Goal: Information Seeking & Learning: Learn about a topic

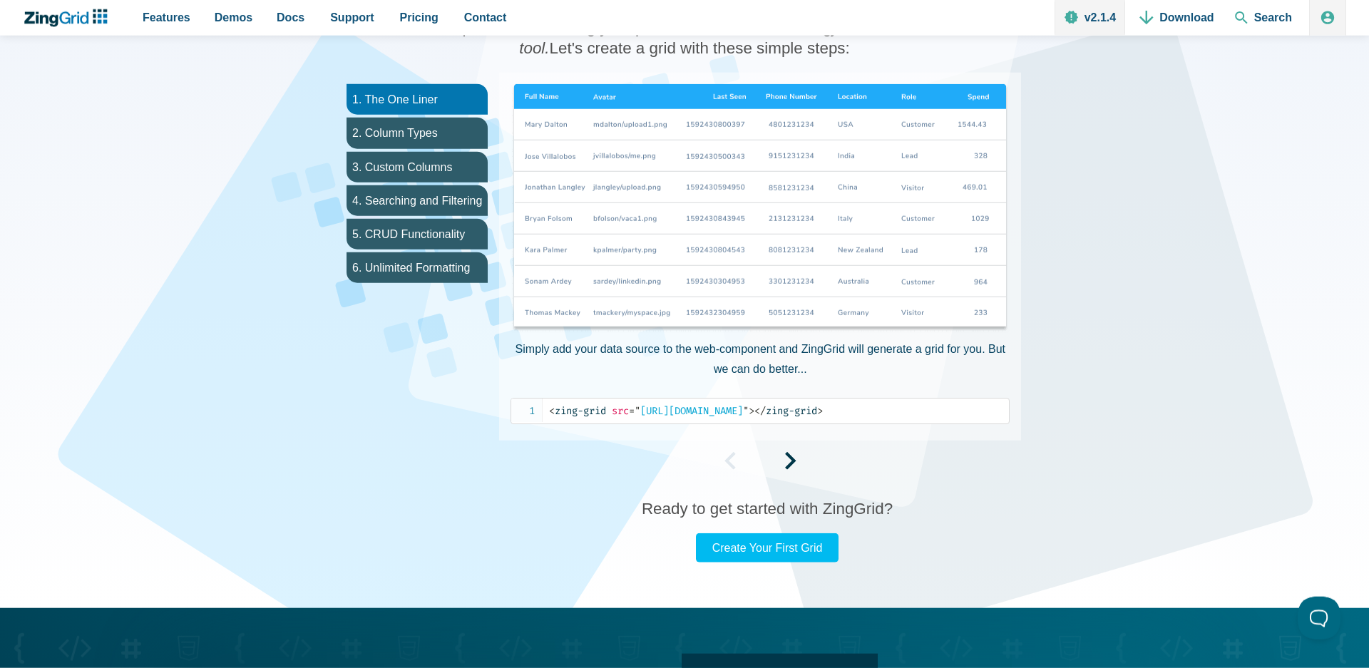
scroll to position [799, 0]
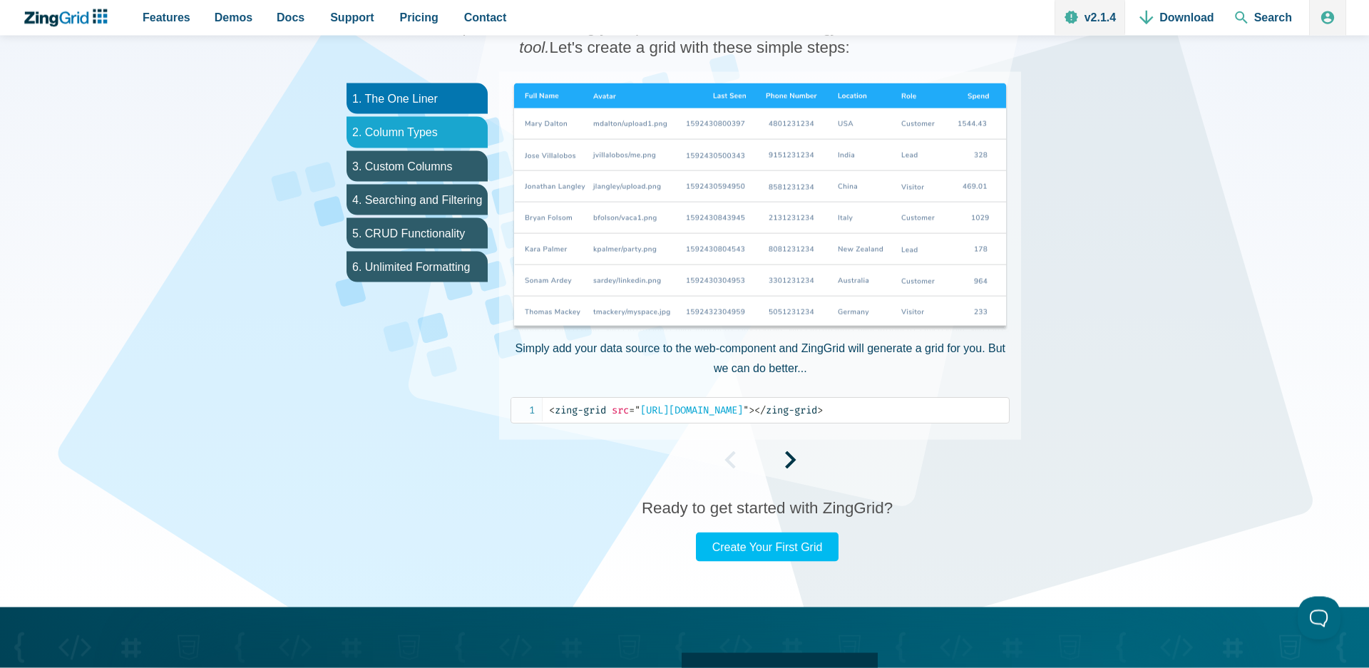
click at [417, 130] on li "2. Column Types" at bounding box center [417, 132] width 141 height 31
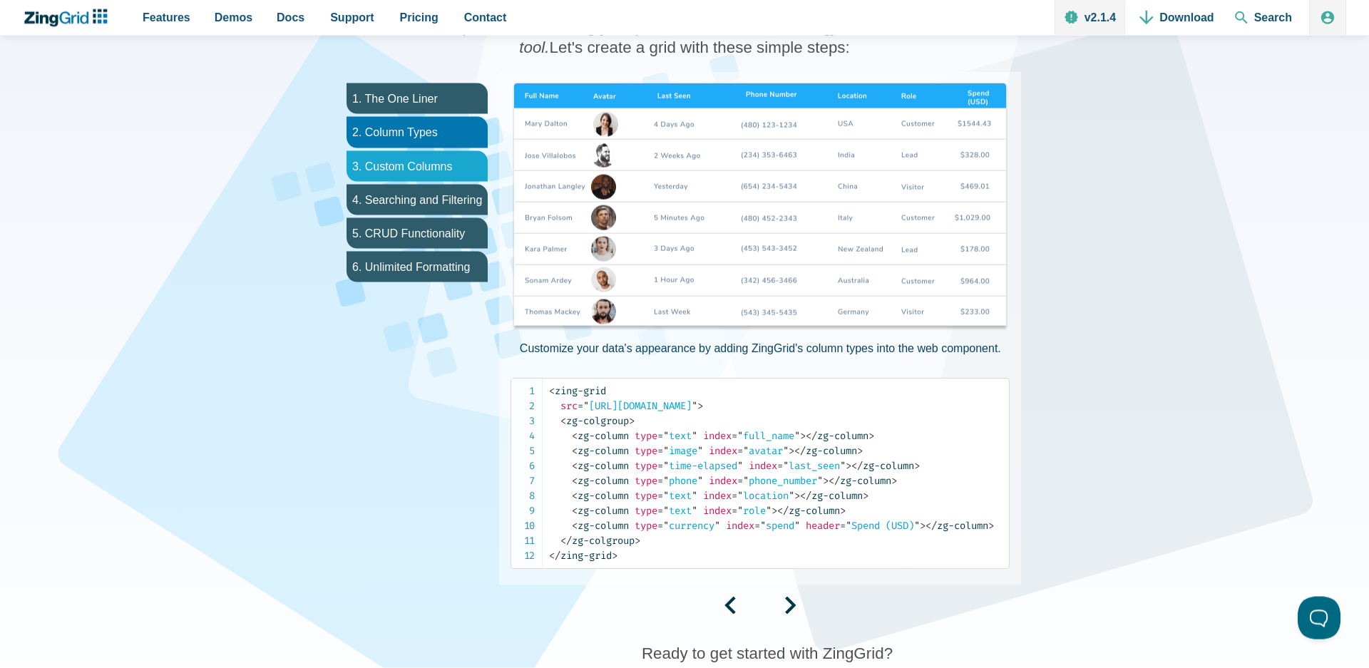
click at [419, 161] on li "3. Custom Columns" at bounding box center [417, 166] width 141 height 31
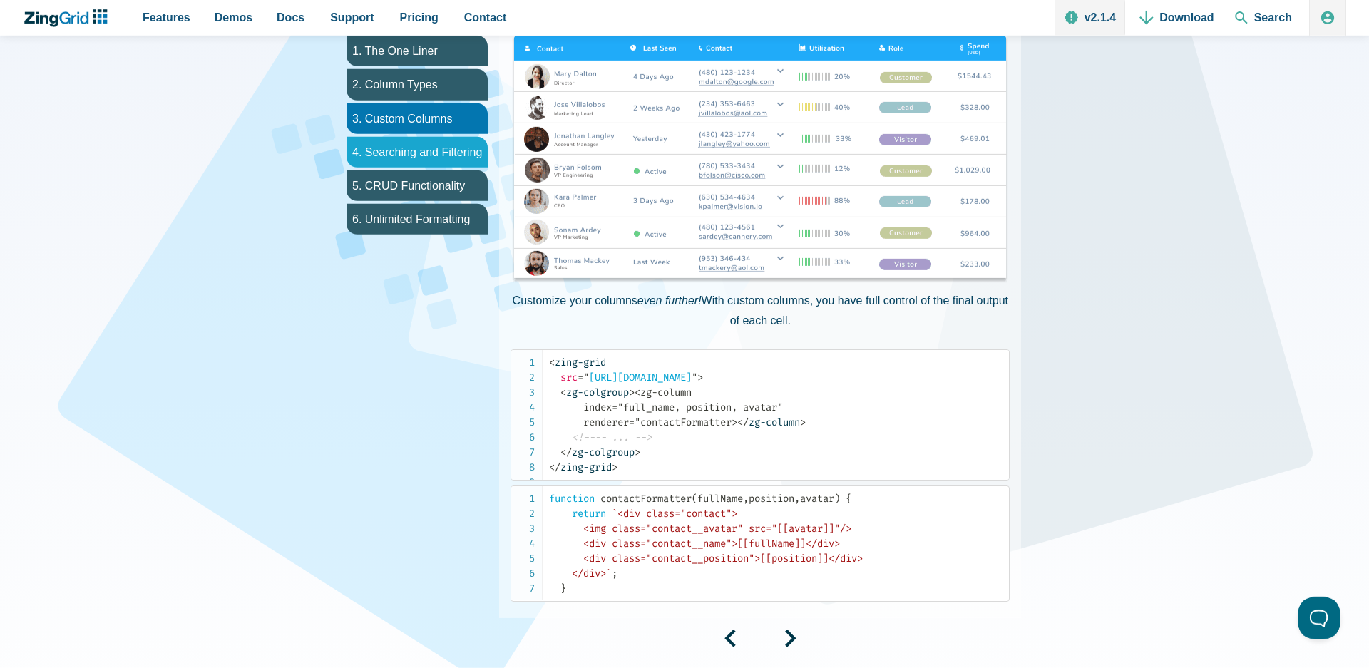
scroll to position [848, 0]
click at [443, 152] on li "4. Searching and Filtering" at bounding box center [417, 151] width 141 height 31
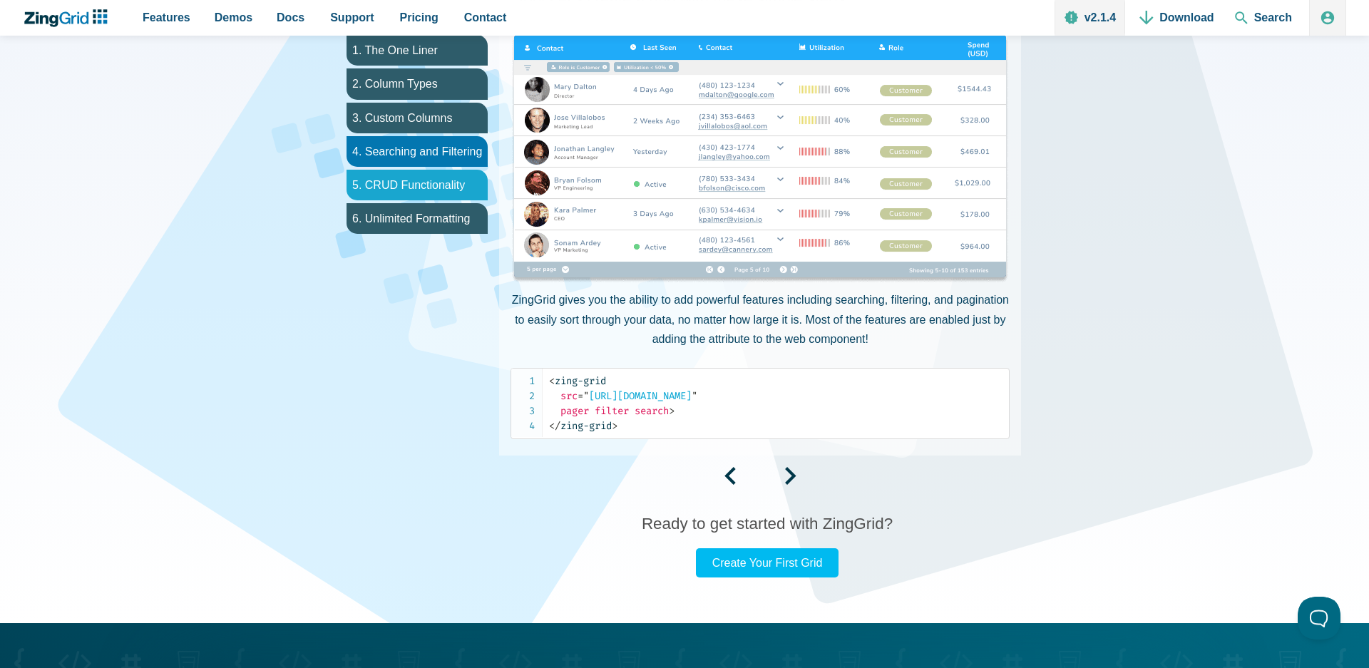
click at [389, 184] on li "5. CRUD Functionality" at bounding box center [417, 185] width 141 height 31
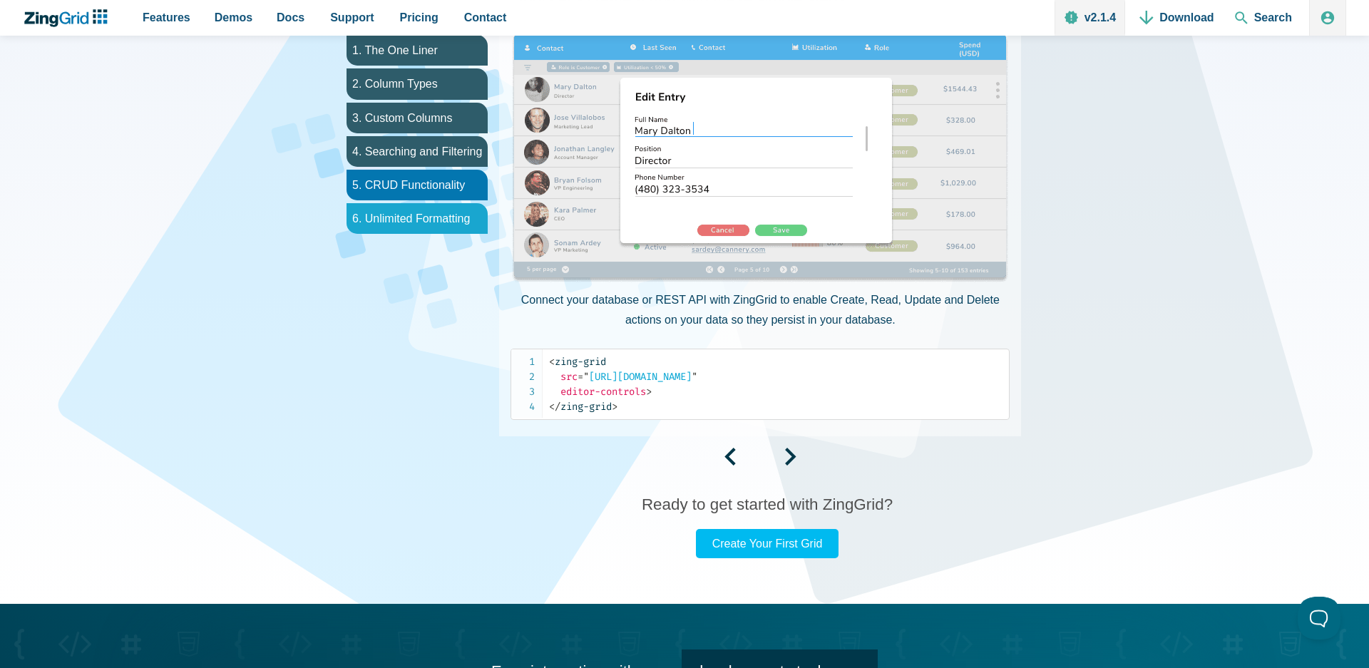
click at [401, 218] on li "6. Unlimited Formatting" at bounding box center [417, 218] width 141 height 31
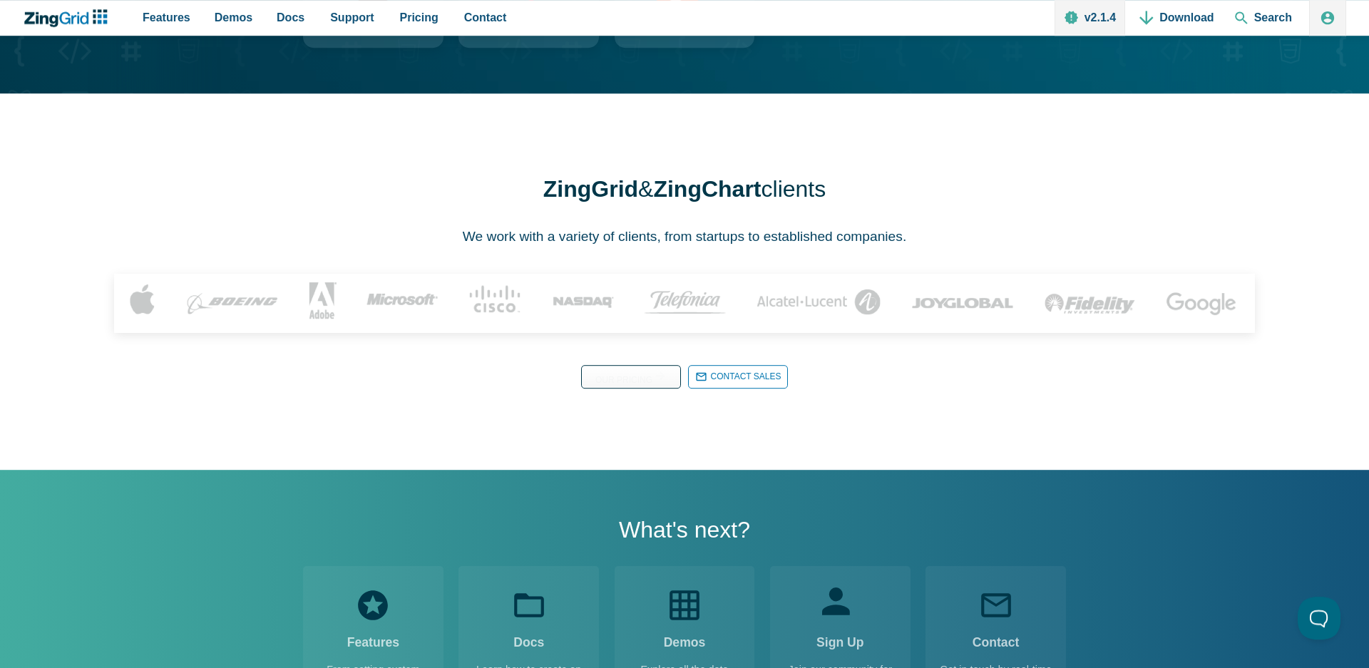
scroll to position [1807, 0]
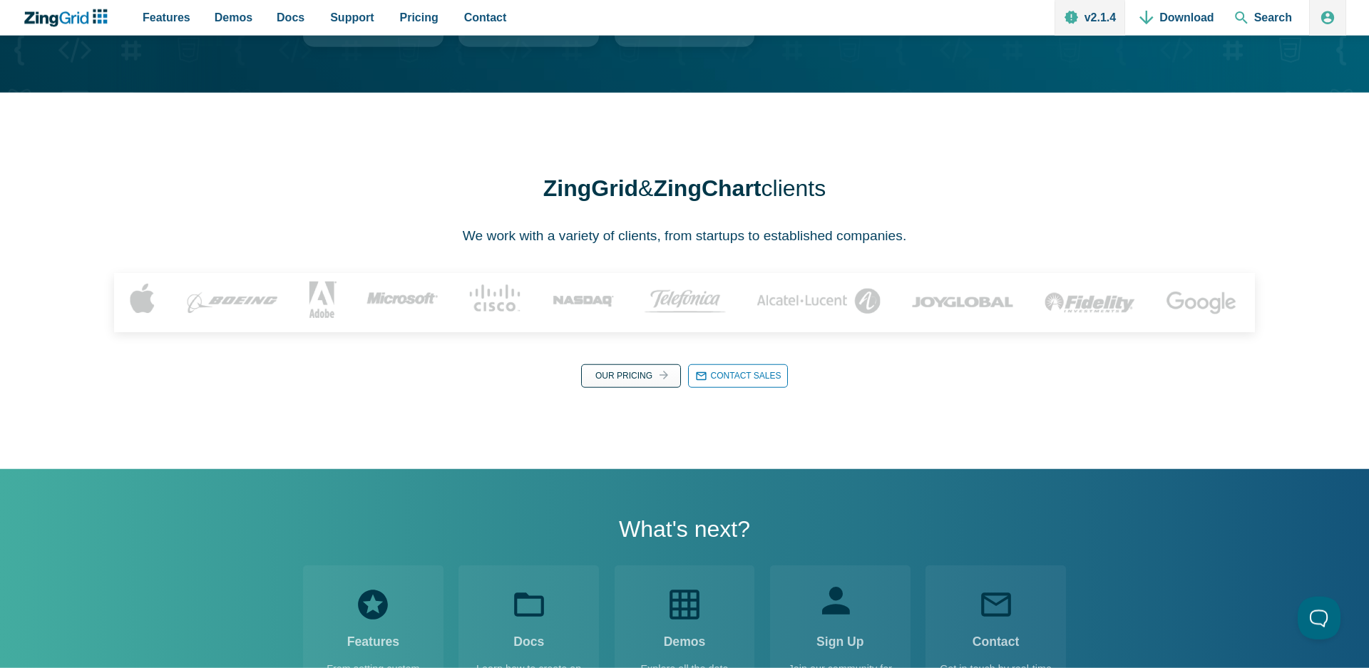
click at [633, 388] on link "Our Pricing Our Pricing" at bounding box center [631, 376] width 100 height 24
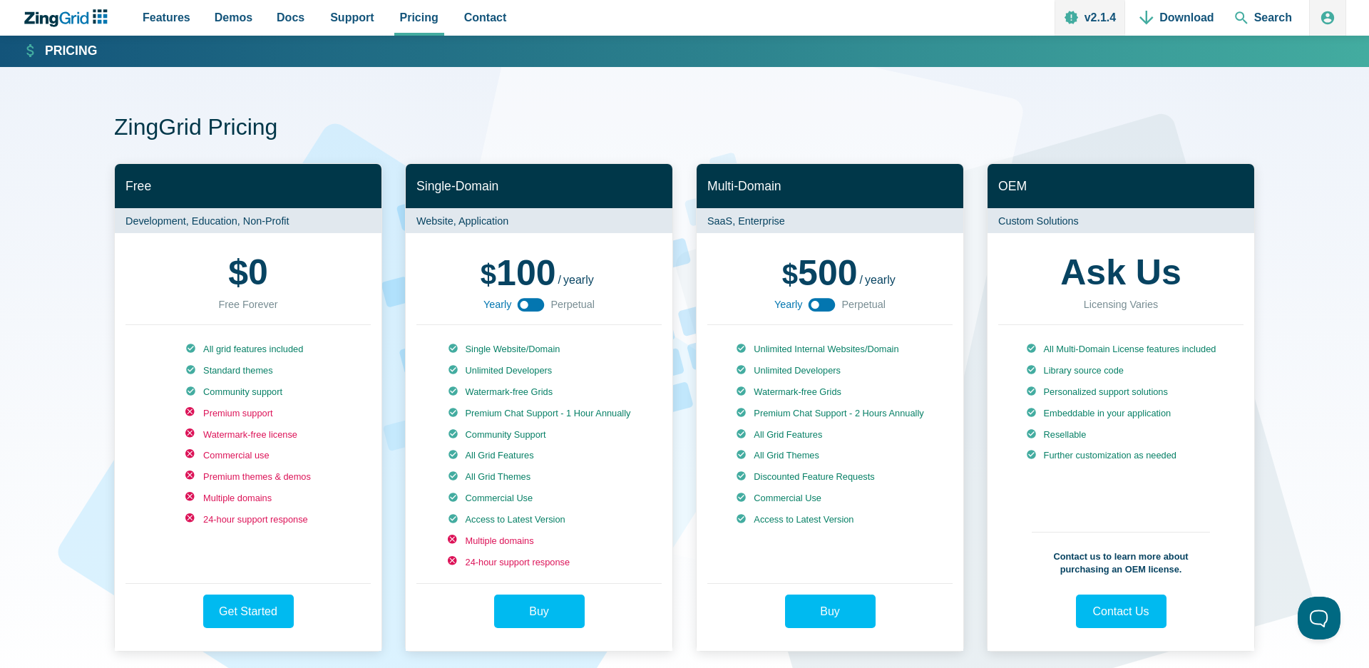
click at [538, 304] on use "App Content" at bounding box center [531, 305] width 27 height 14
click at [524, 306] on use "App Content" at bounding box center [531, 305] width 27 height 14
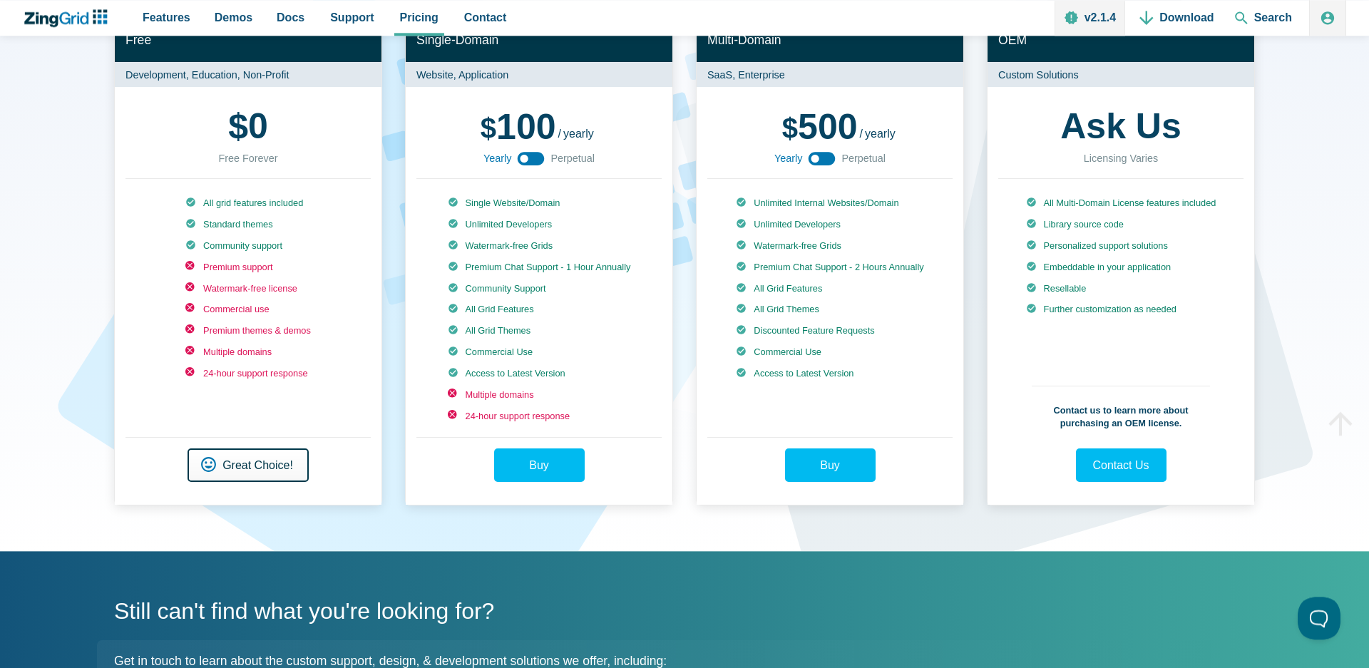
scroll to position [145, 0]
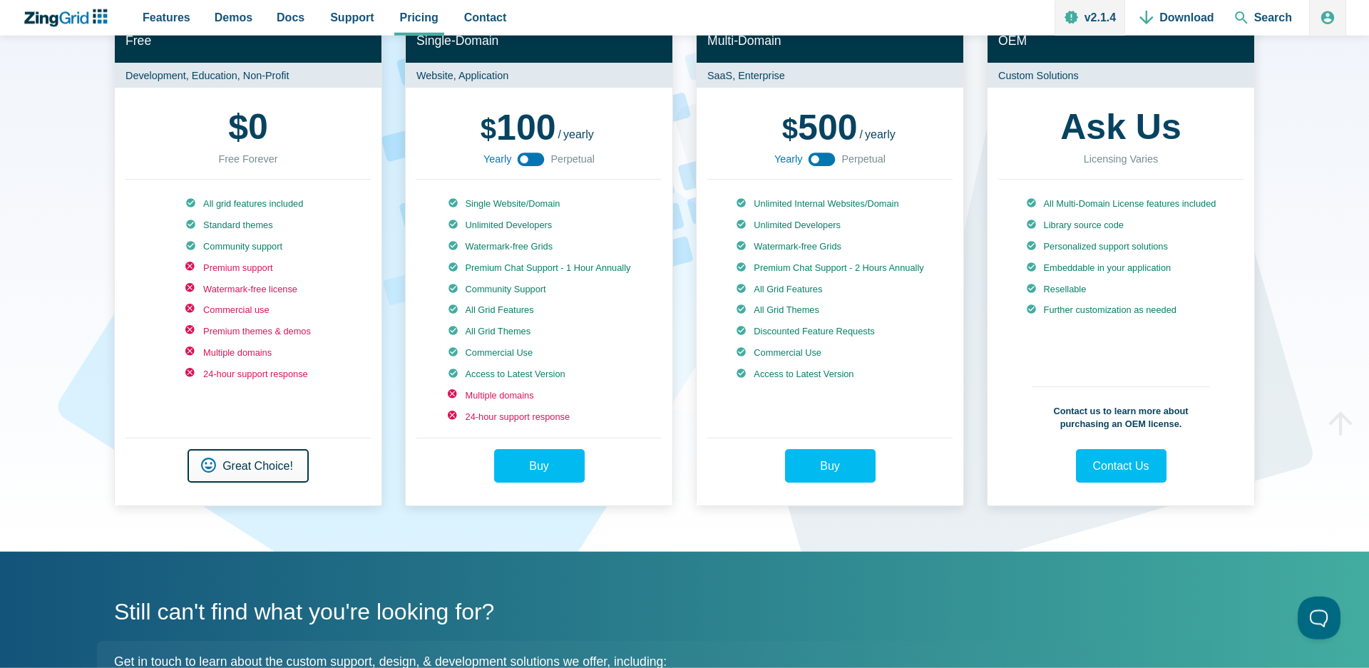
click at [252, 466] on link "Get Started Great Choice!" at bounding box center [248, 466] width 121 height 34
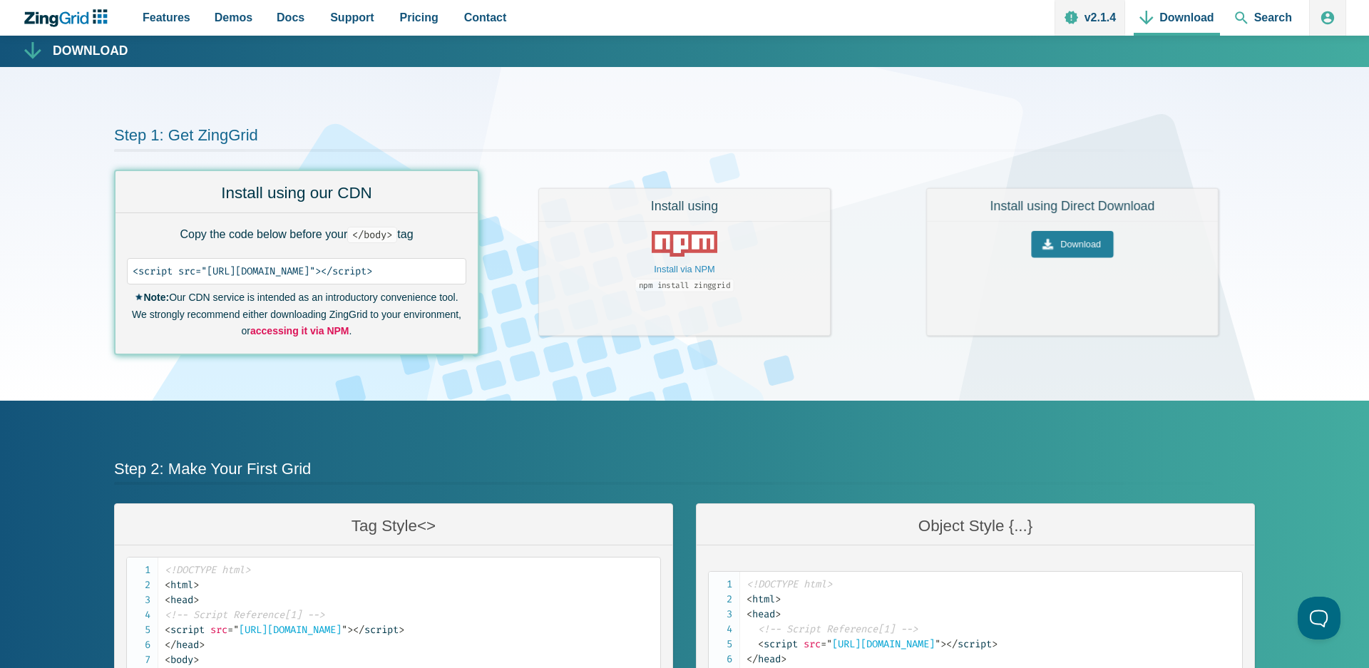
click at [349, 325] on strong "accessing it via NPM" at bounding box center [299, 330] width 99 height 11
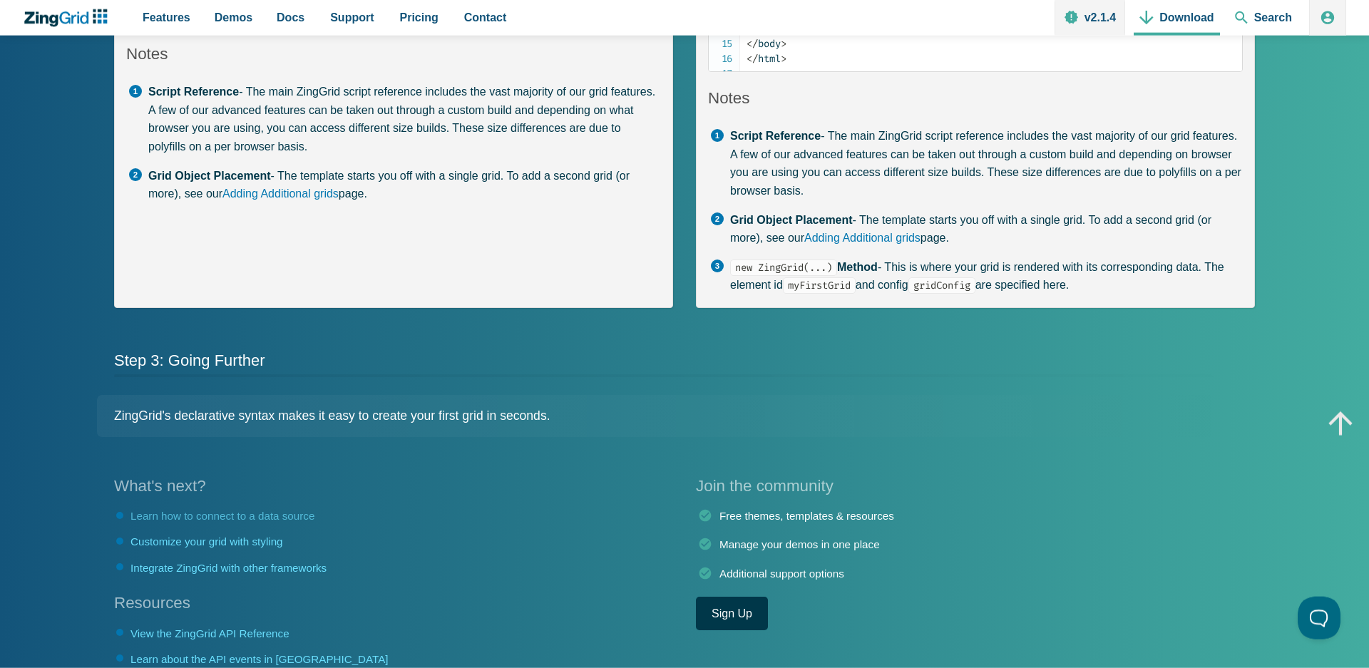
scroll to position [751, 0]
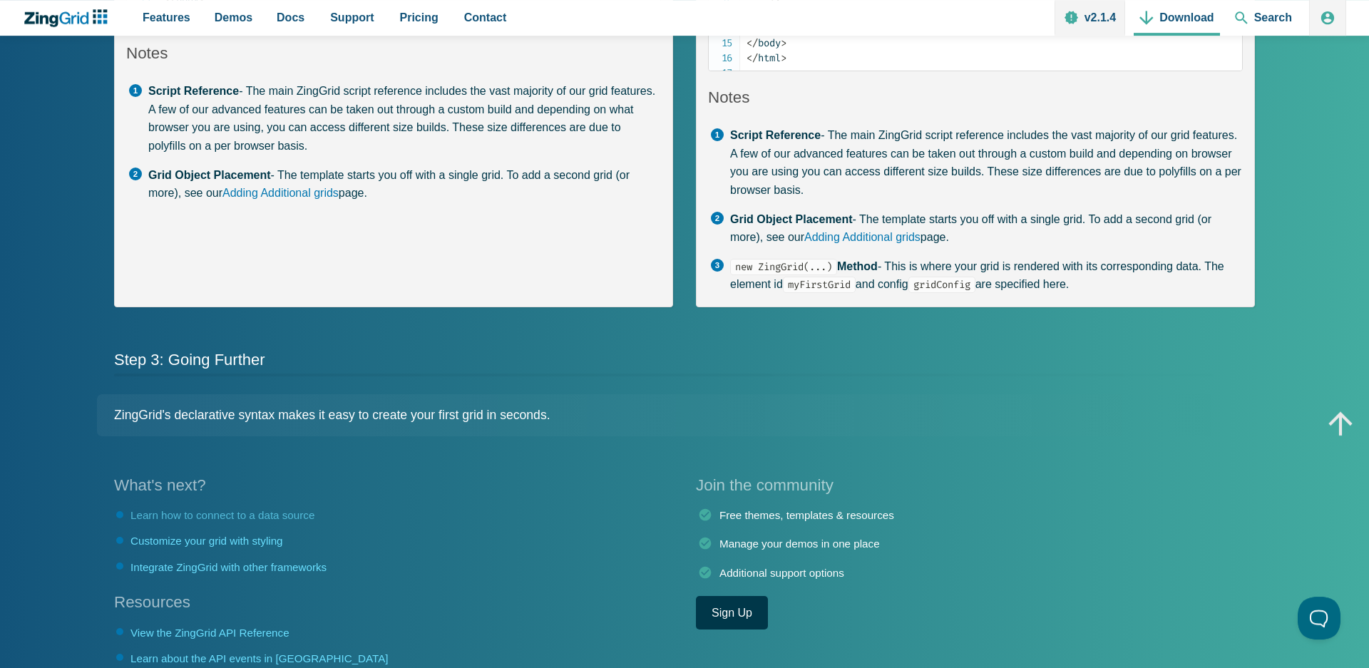
click at [220, 521] on link "Learn how to connect to a data source" at bounding box center [222, 515] width 184 height 12
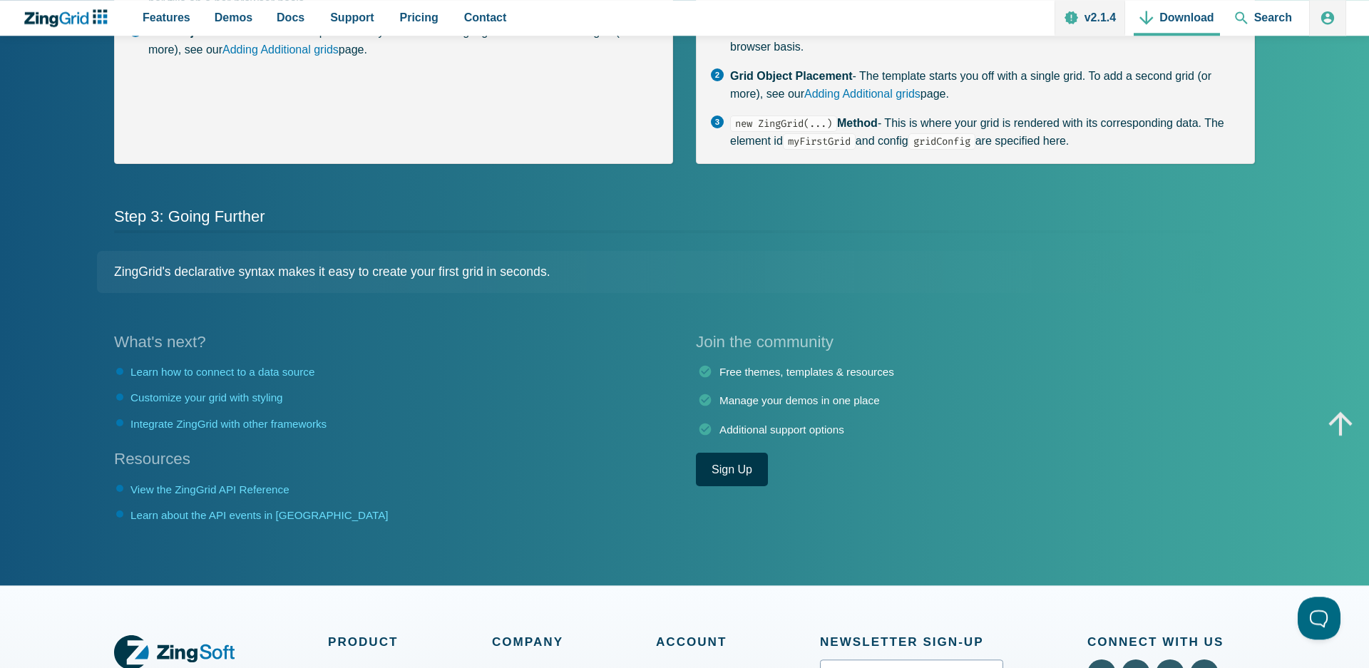
scroll to position [895, 0]
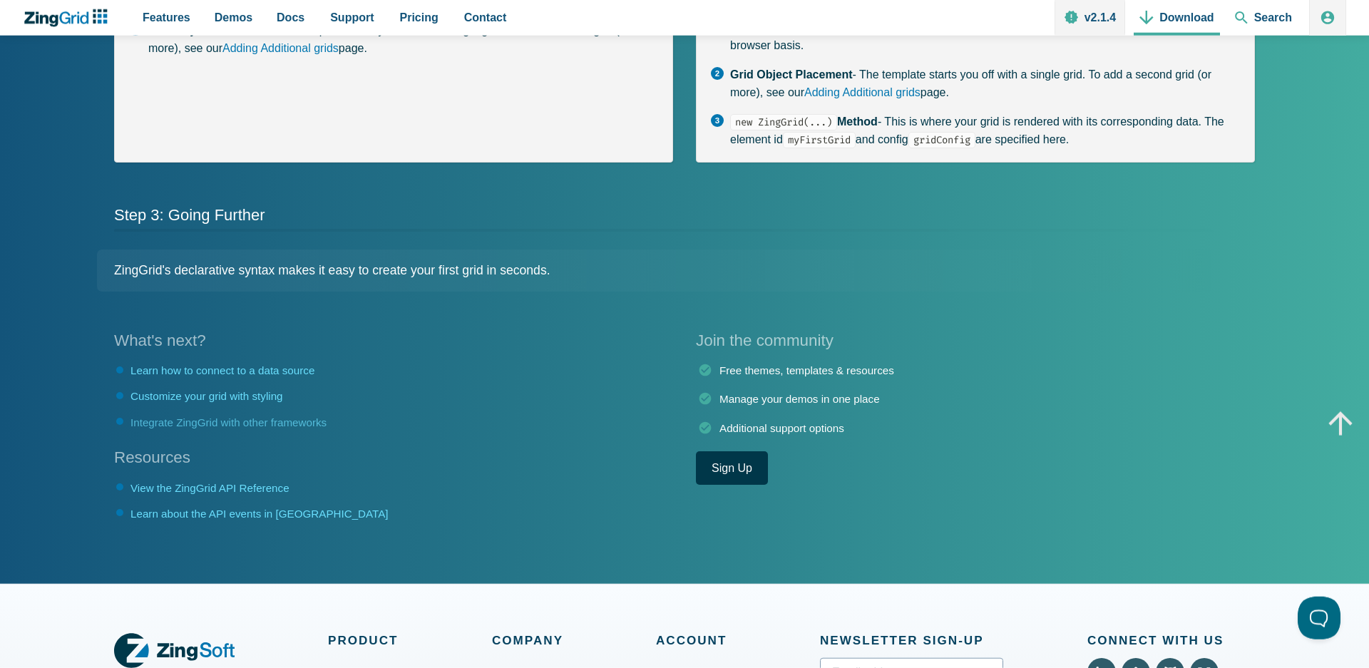
click at [284, 428] on link "Integrate ZingGrid with other frameworks" at bounding box center [228, 422] width 196 height 12
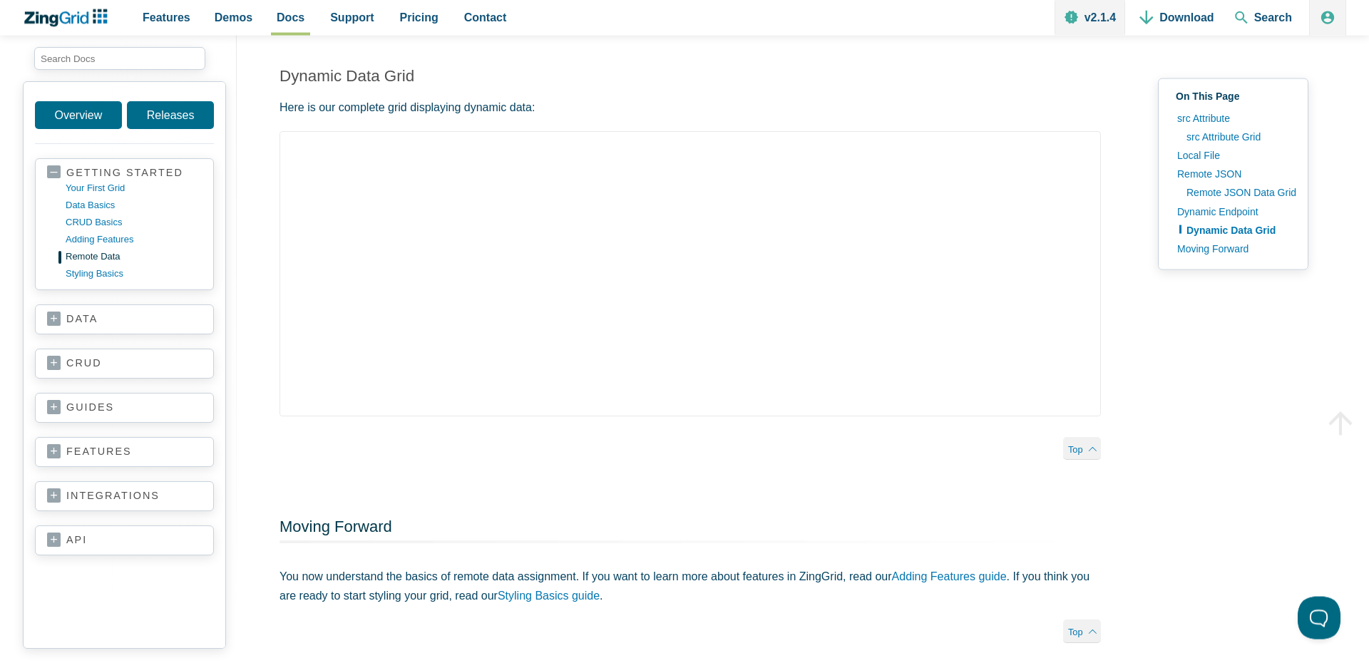
scroll to position [3139, 0]
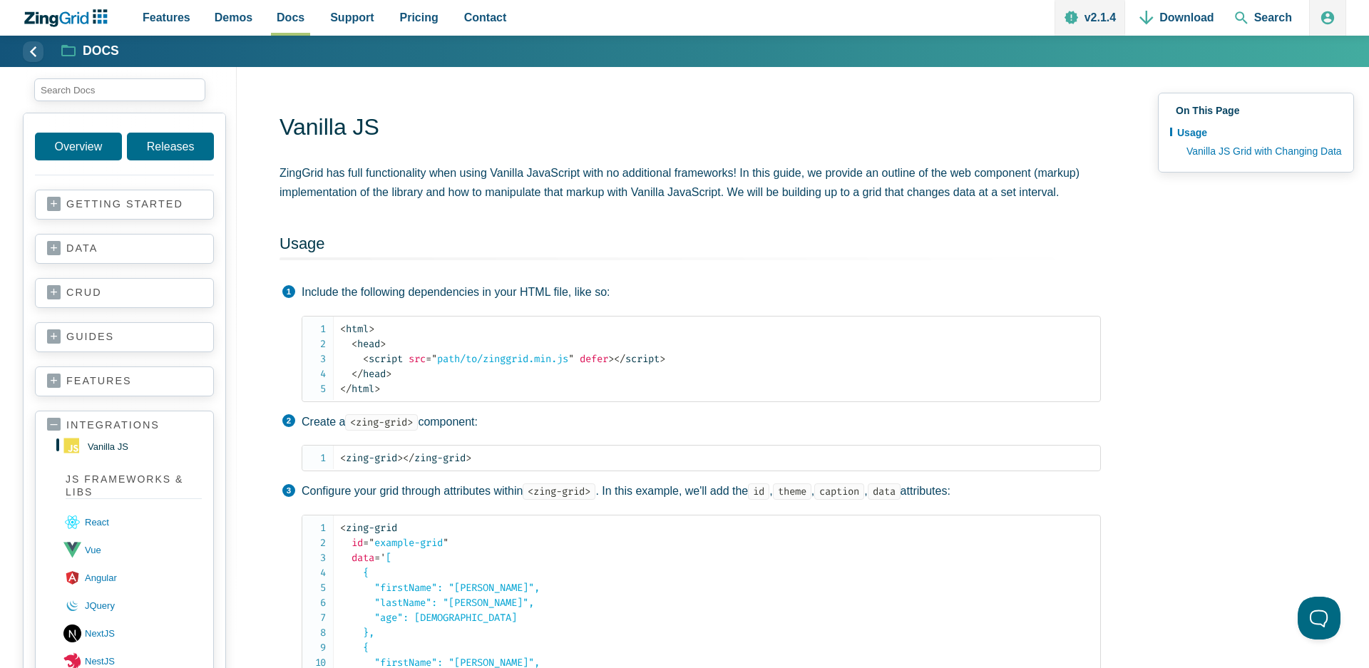
click at [97, 294] on link "crud" at bounding box center [124, 293] width 155 height 14
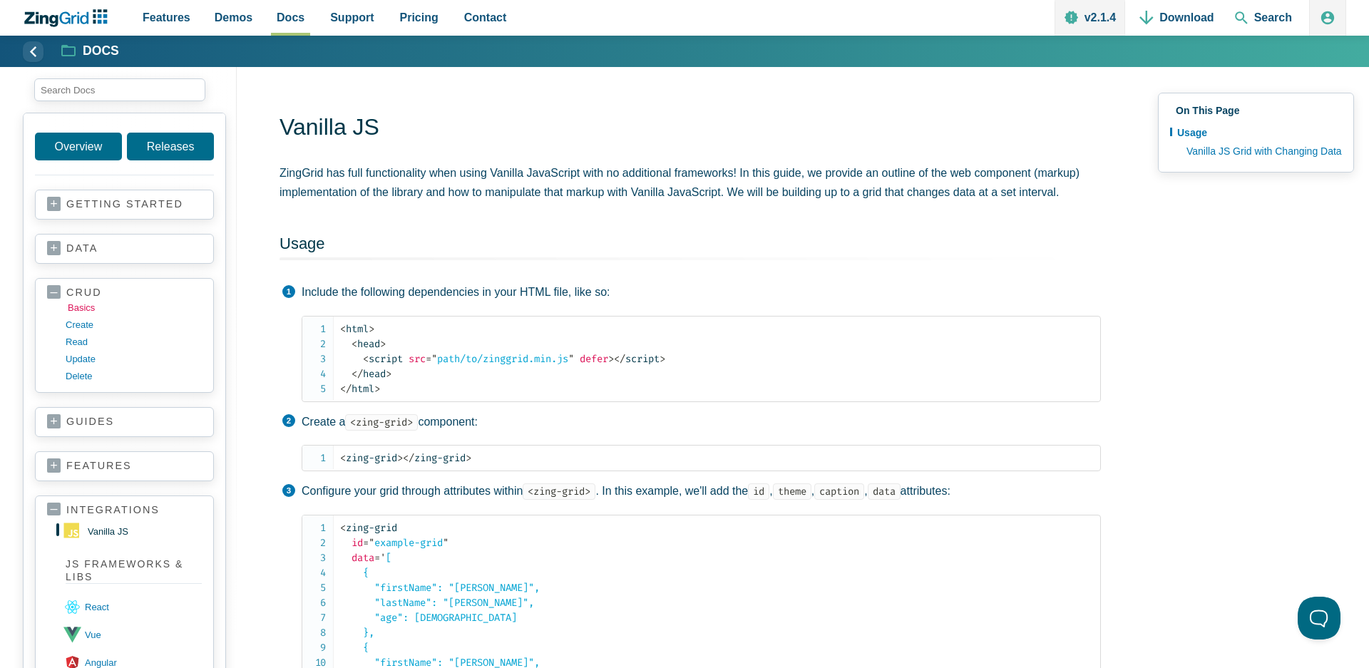
click at [85, 309] on link "basics" at bounding box center [136, 307] width 136 height 17
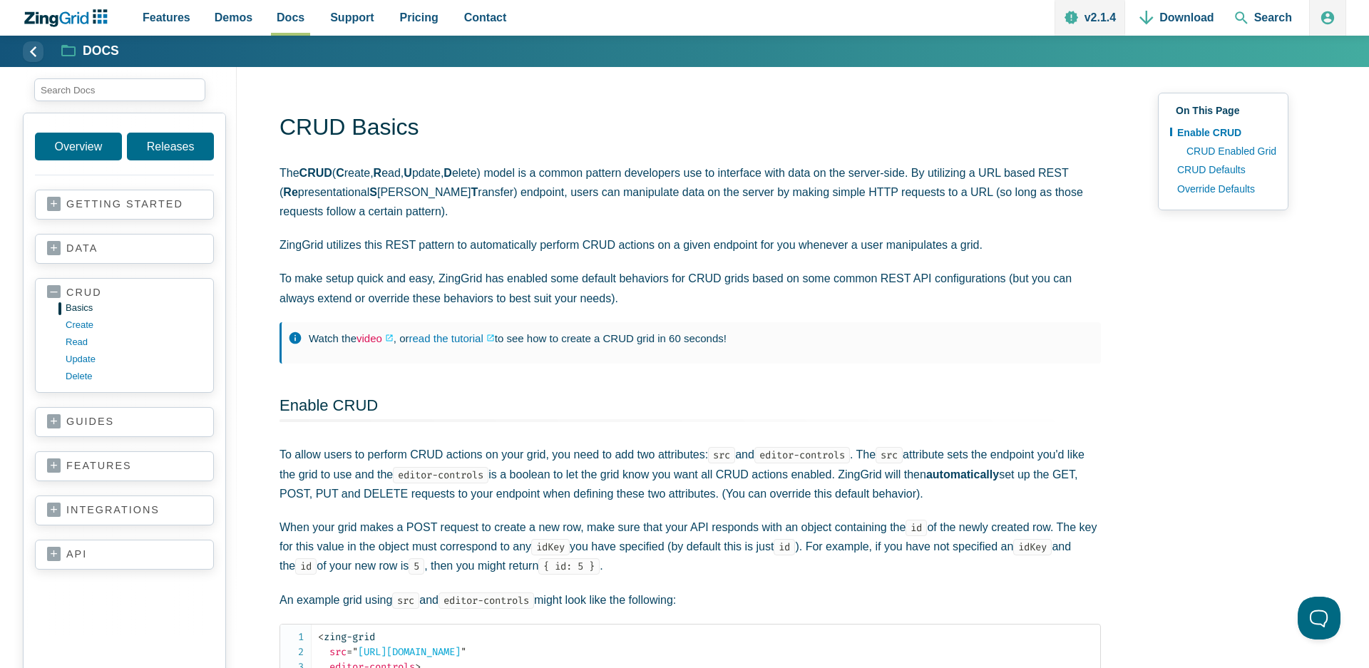
click at [371, 335] on link "video" at bounding box center [374, 338] width 37 height 19
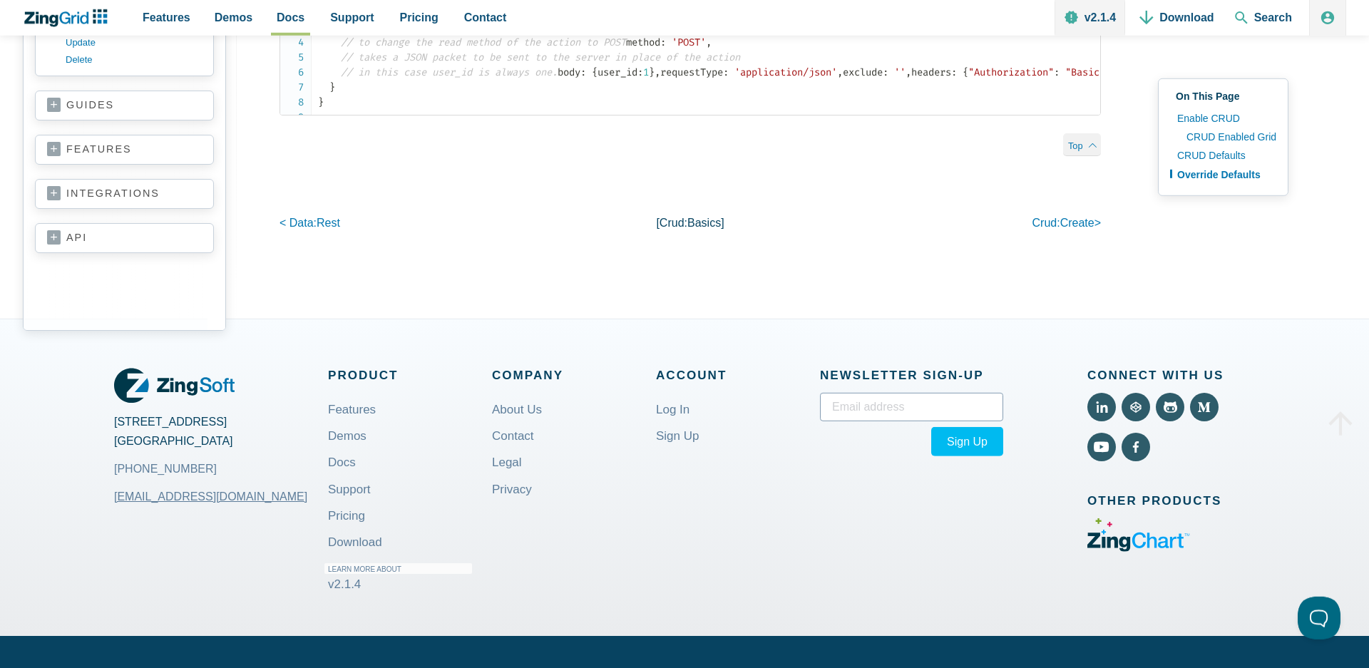
scroll to position [3038, 0]
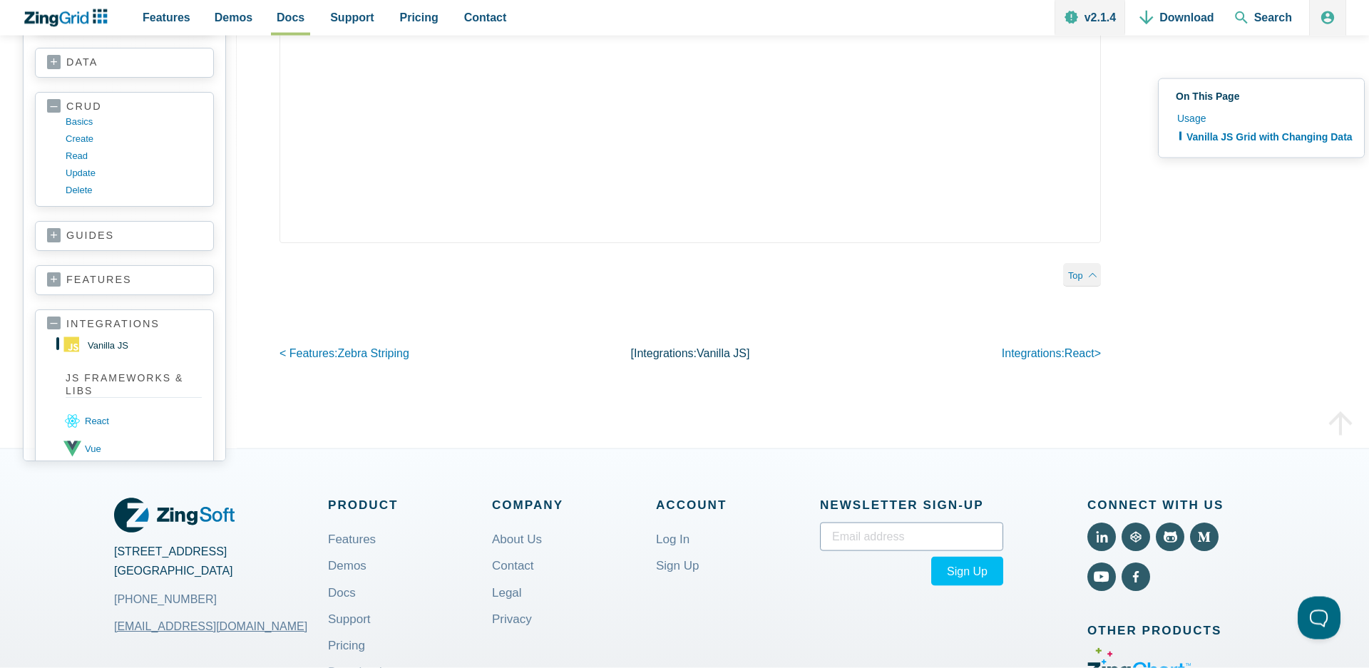
scroll to position [1139, 0]
click at [362, 359] on span "zebra striping" at bounding box center [373, 353] width 72 height 12
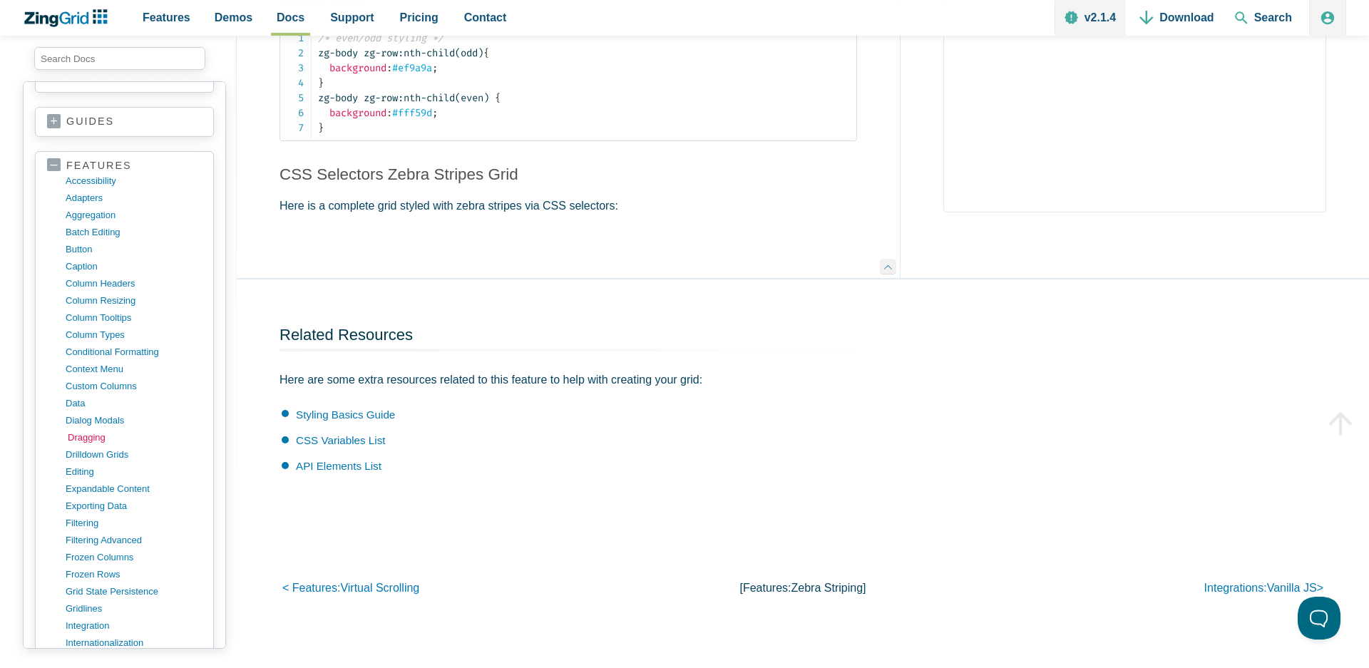
scroll to position [270, 0]
click at [85, 438] on link "dragging" at bounding box center [136, 436] width 136 height 17
